Goal: Find specific page/section: Find specific page/section

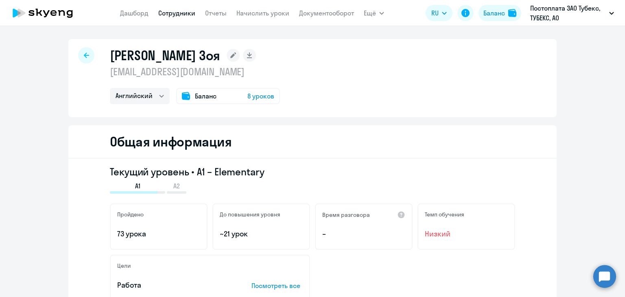
select select "english"
click at [126, 15] on link "Дашборд" at bounding box center [134, 13] width 29 height 8
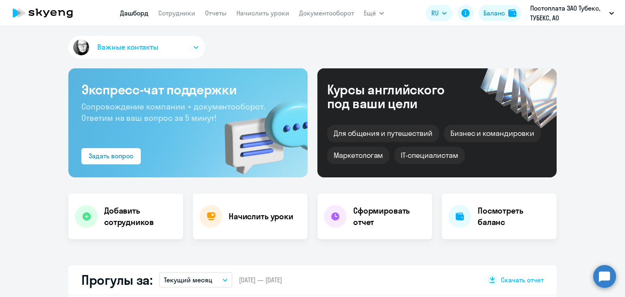
select select "30"
